Goal: Information Seeking & Learning: Learn about a topic

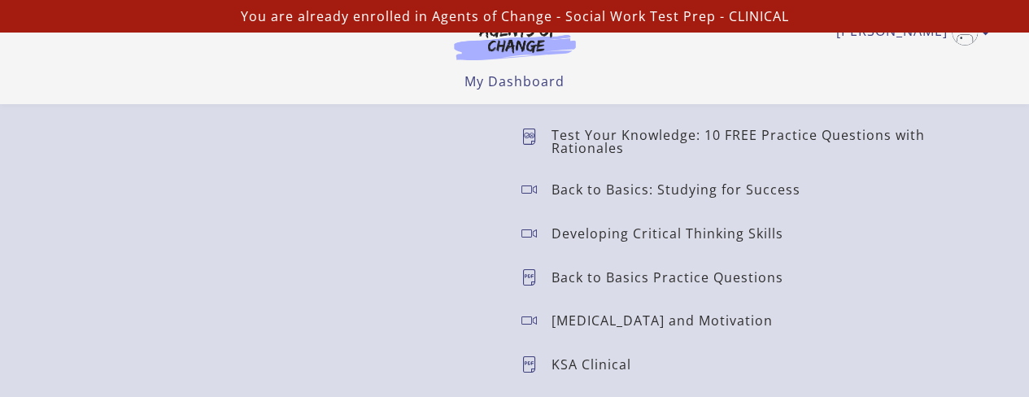
scroll to position [1409, 0]
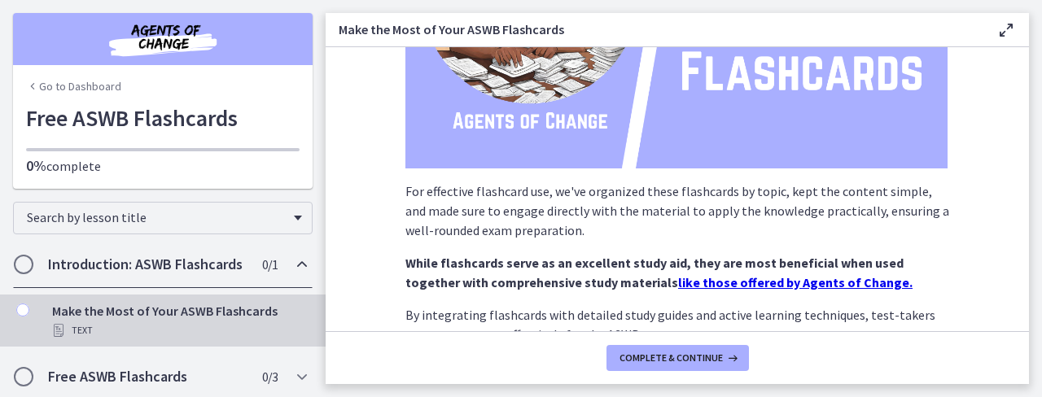
scroll to position [314, 0]
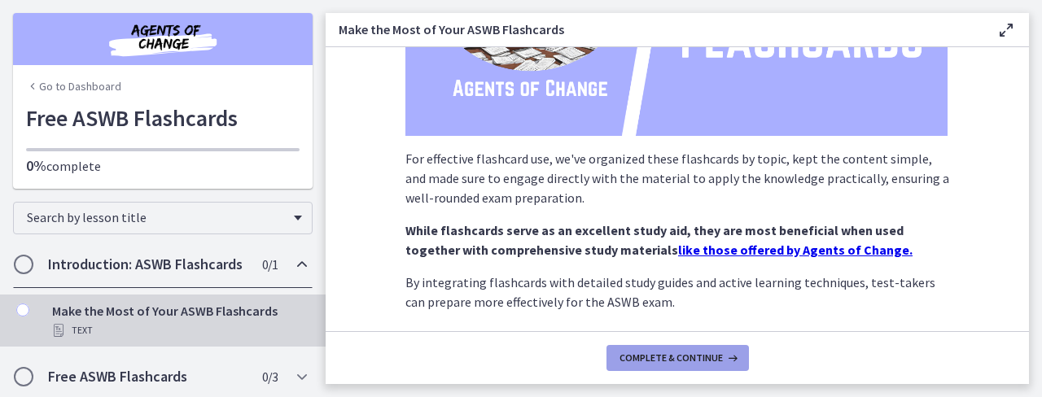
click at [723, 357] on icon at bounding box center [731, 358] width 16 height 13
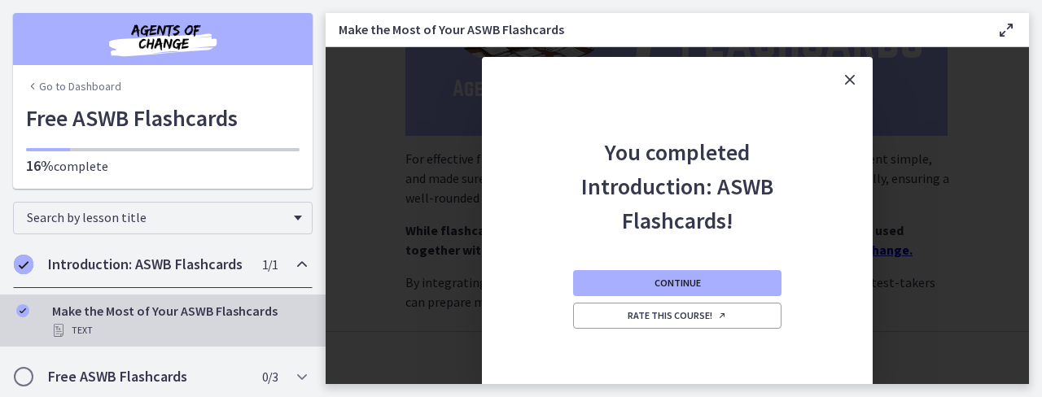
click at [853, 78] on icon "Close" at bounding box center [850, 80] width 20 height 20
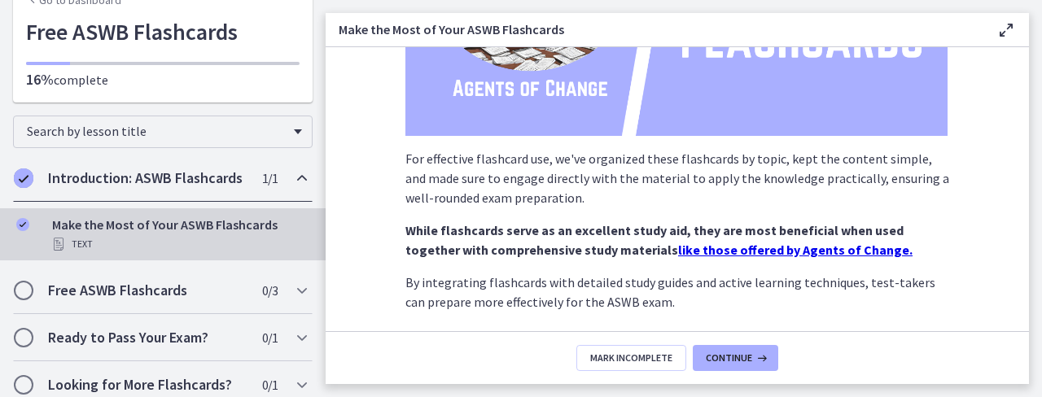
scroll to position [97, 0]
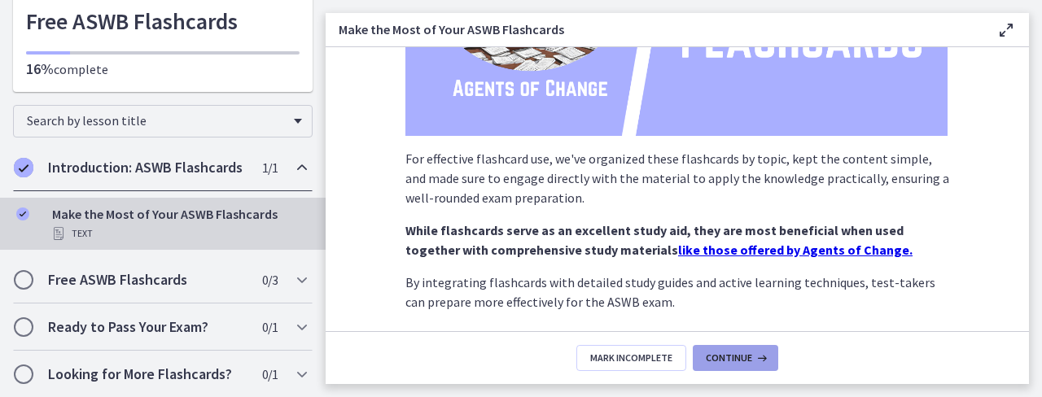
click at [732, 360] on span "Continue" at bounding box center [729, 358] width 46 height 13
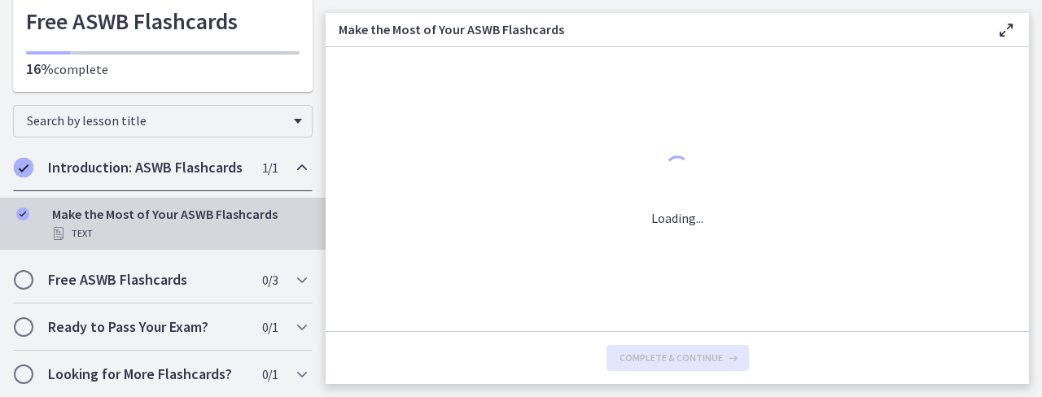
scroll to position [0, 0]
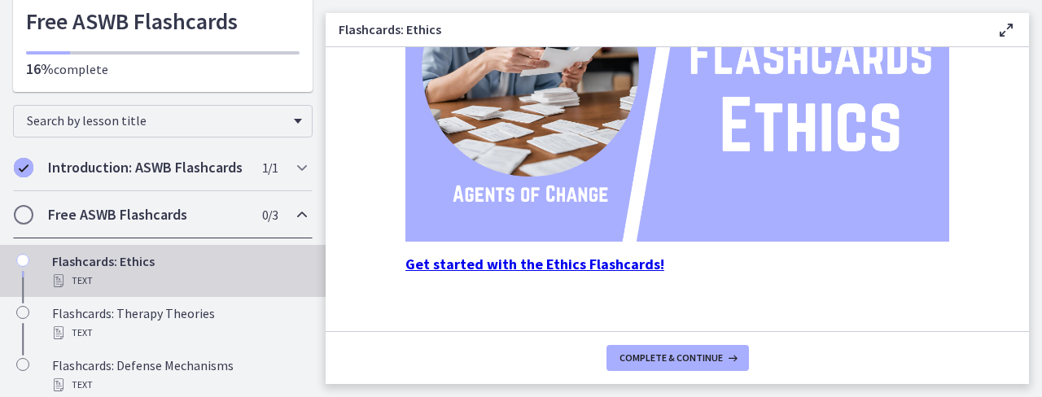
scroll to position [342, 0]
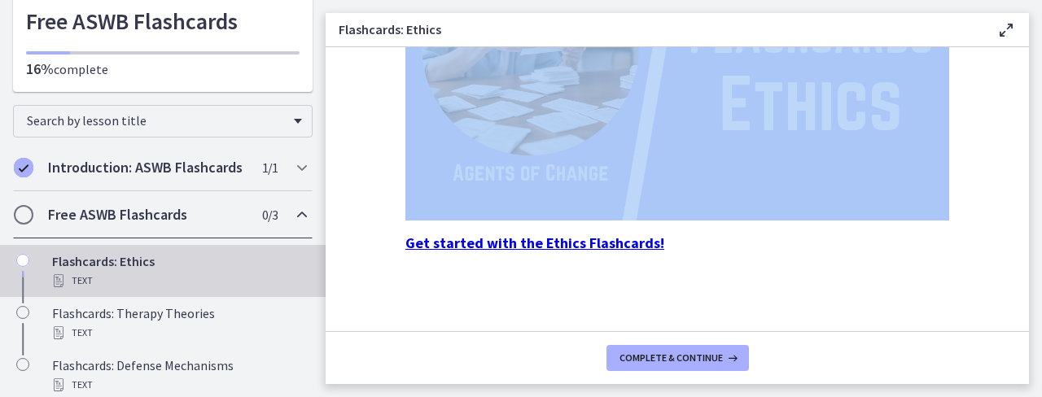
drag, startPoint x: 326, startPoint y: 213, endPoint x: 328, endPoint y: 237, distance: 23.7
click at [328, 237] on section "These flashcards for ethics focus on the core principles and standards outlined…" at bounding box center [677, 189] width 703 height 284
click at [358, 180] on section "These flashcards for ethics focus on the core principles and standards outlined…" at bounding box center [677, 189] width 703 height 284
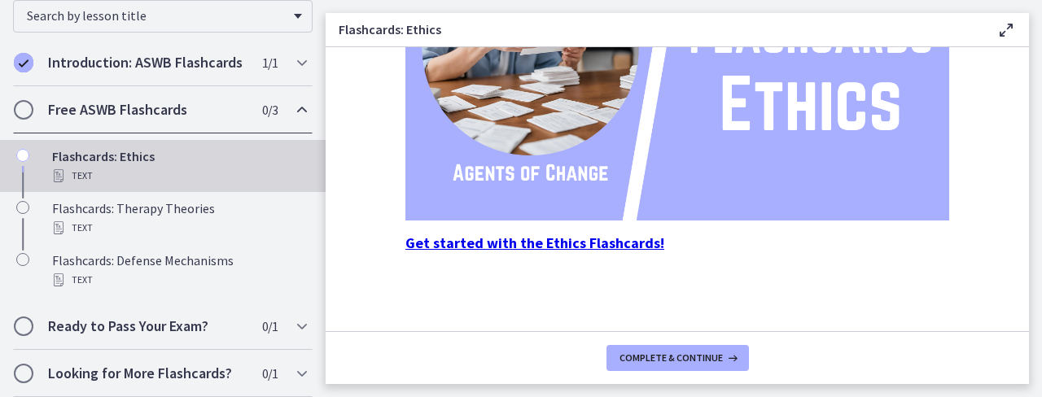
scroll to position [208, 0]
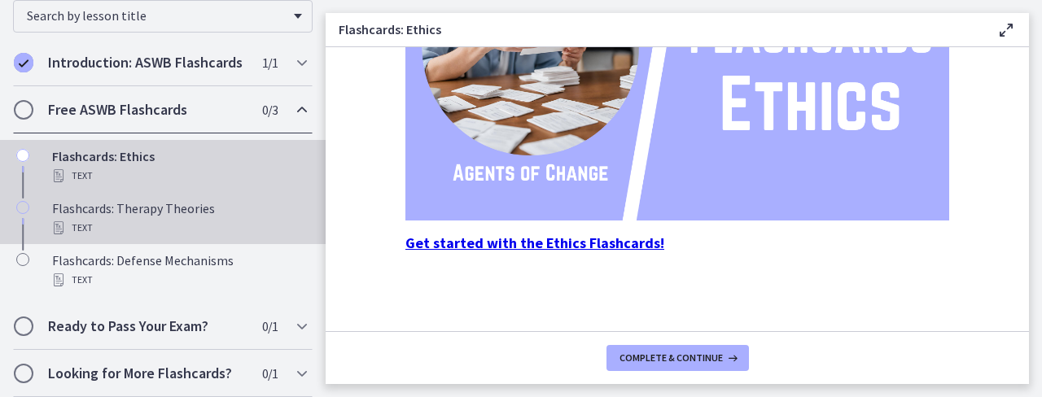
click at [143, 221] on div "Flashcards: Therapy Theories Text" at bounding box center [179, 218] width 254 height 39
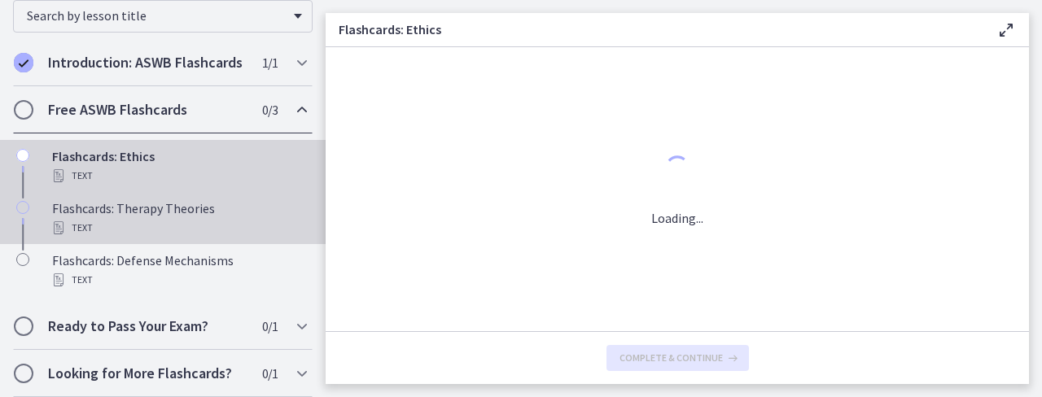
scroll to position [0, 0]
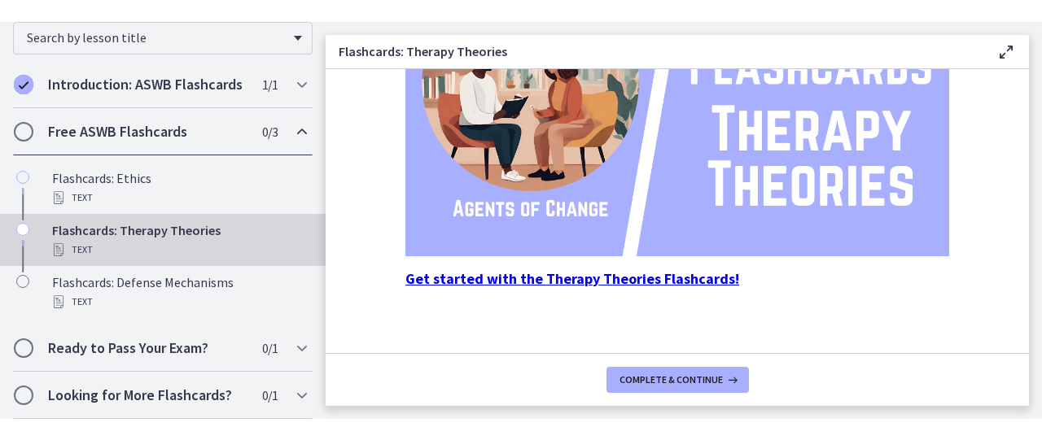
scroll to position [328, 0]
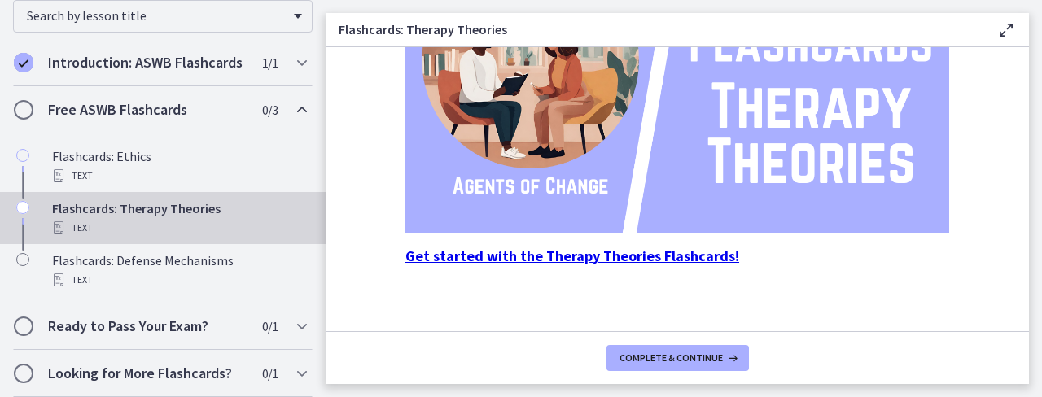
click at [633, 256] on strong "Get started with the Therapy Theories Flashcards!" at bounding box center [572, 256] width 334 height 19
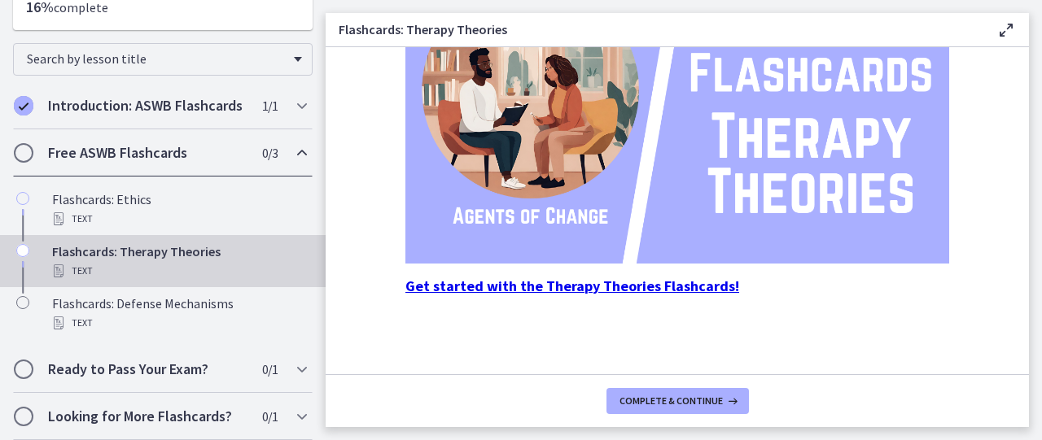
scroll to position [298, 0]
click at [443, 286] on strong "Get started with the Therapy Theories Flashcards!" at bounding box center [572, 286] width 334 height 19
